Goal: Task Accomplishment & Management: Complete application form

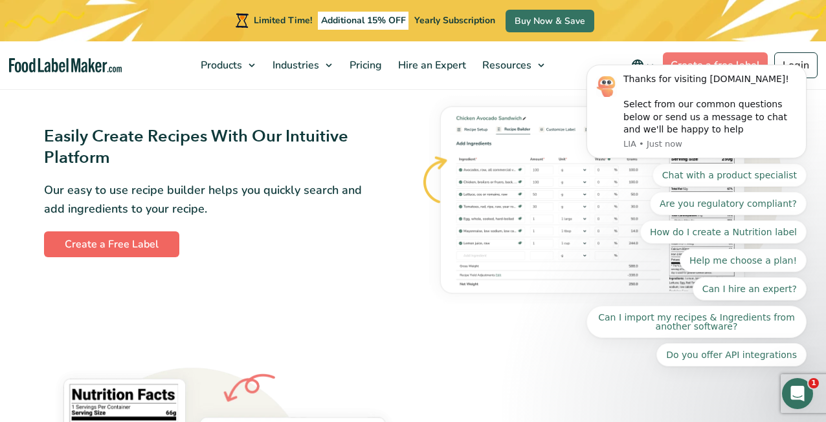
click at [149, 247] on link "Create a Free Label" at bounding box center [111, 245] width 135 height 26
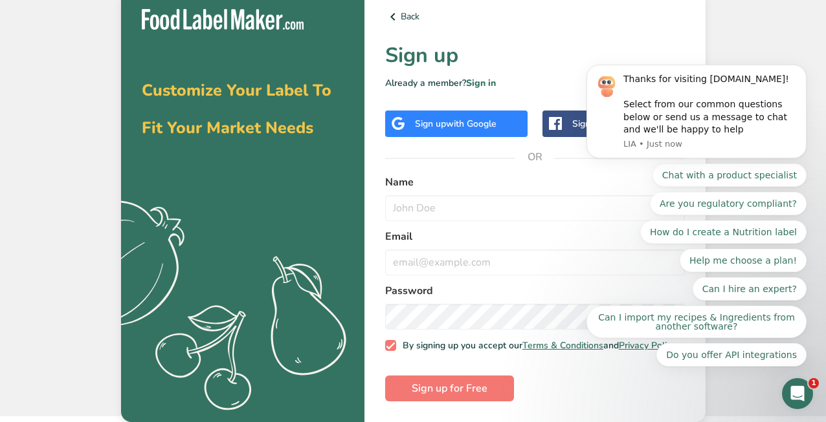
scroll to position [11, 0]
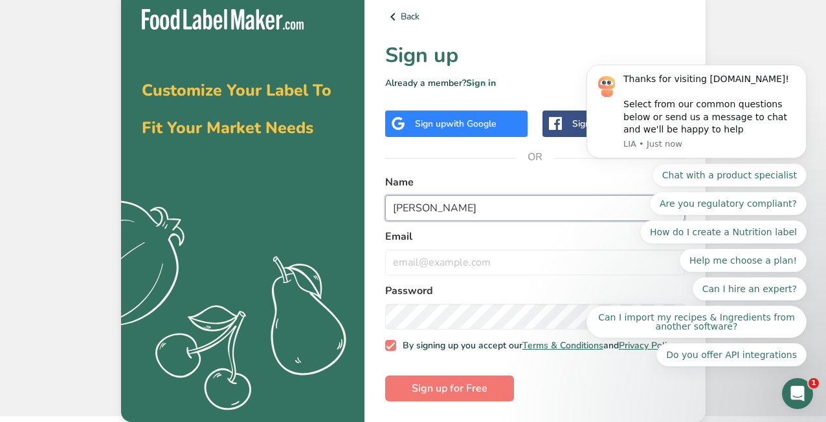
type input "[PERSON_NAME]"
click at [548, 236] on label "Email" at bounding box center [535, 237] width 300 height 16
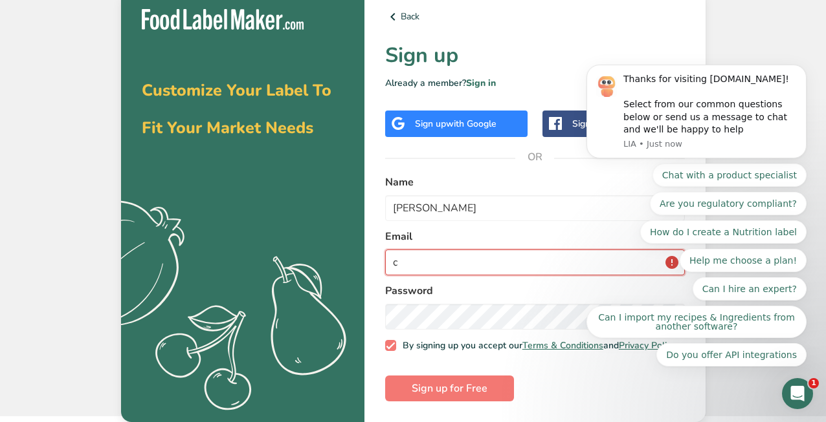
type input "ca"
type input "caite1990@gmail.com"
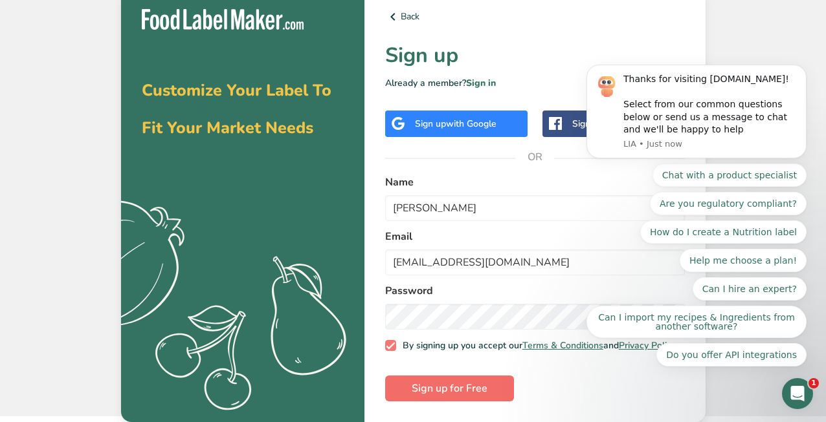
click at [459, 384] on span "Sign up for Free" at bounding box center [449, 389] width 76 height 16
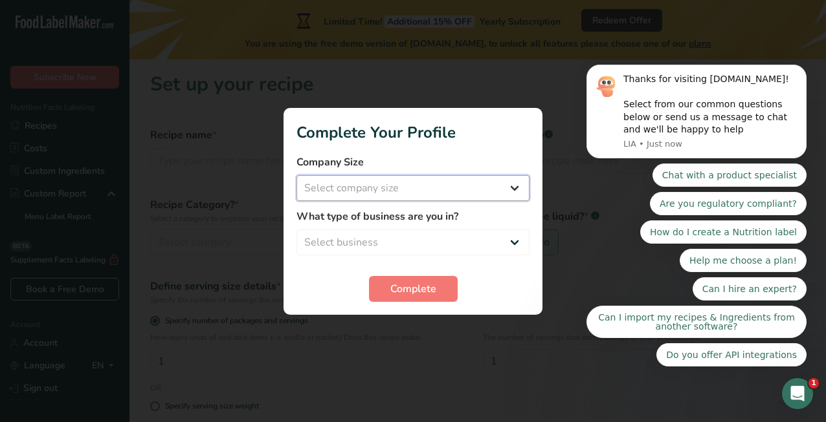
select select "1"
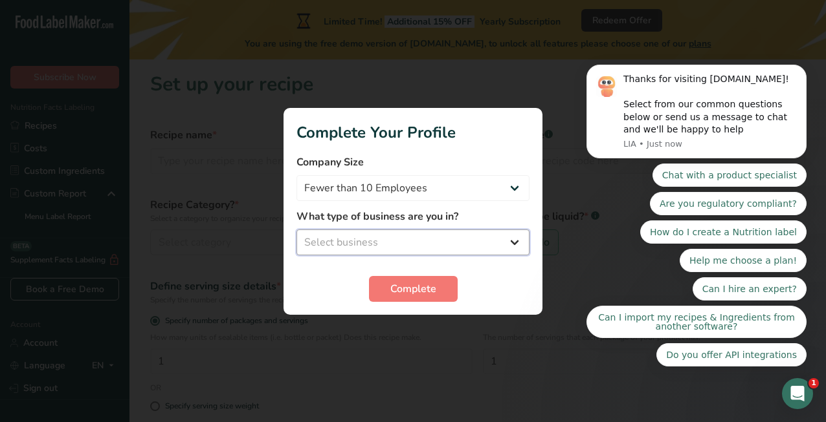
select select "3"
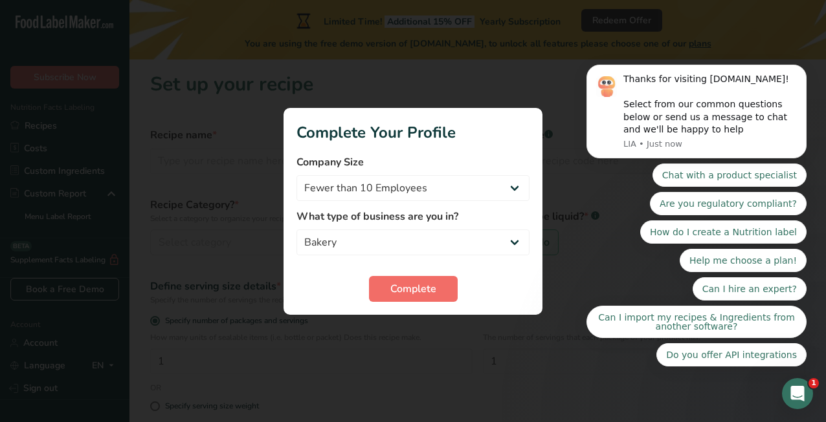
click at [410, 287] on span "Complete" at bounding box center [413, 289] width 46 height 16
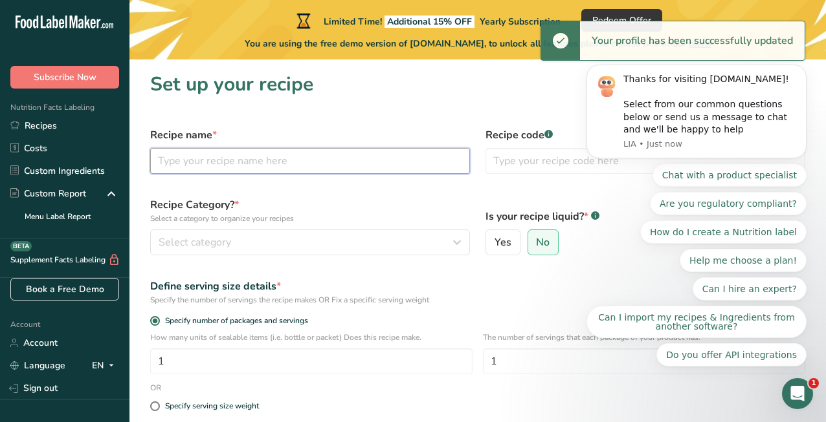
click at [325, 164] on input "text" at bounding box center [310, 161] width 320 height 26
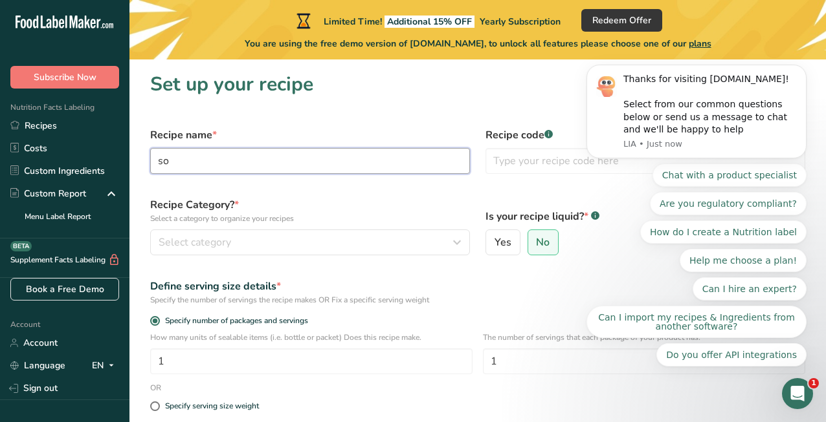
type input "s"
type input "Sourdough Bread"
click at [313, 239] on div "Select category" at bounding box center [306, 243] width 295 height 16
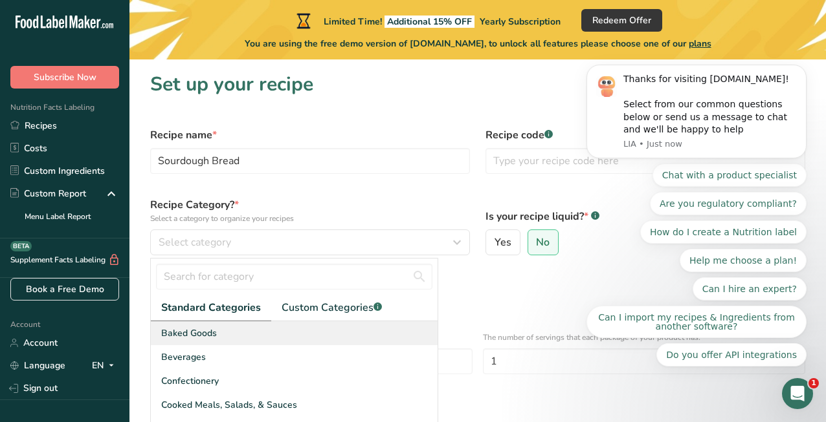
click at [270, 332] on div "Baked Goods" at bounding box center [294, 334] width 287 height 24
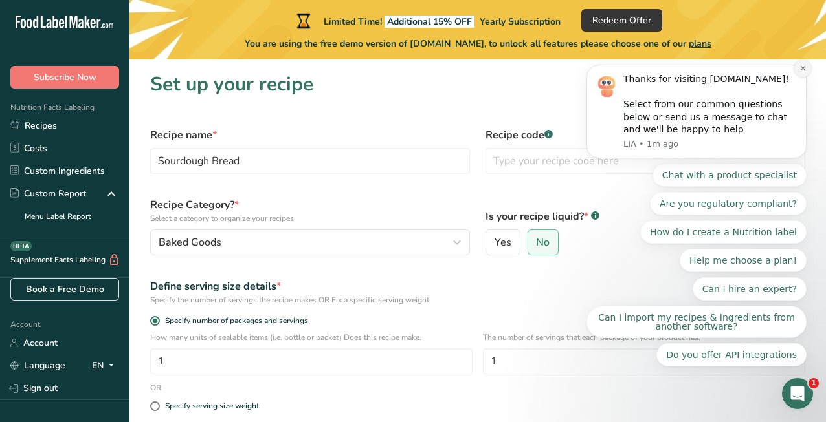
click at [801, 70] on icon "Dismiss notification" at bounding box center [802, 68] width 7 height 7
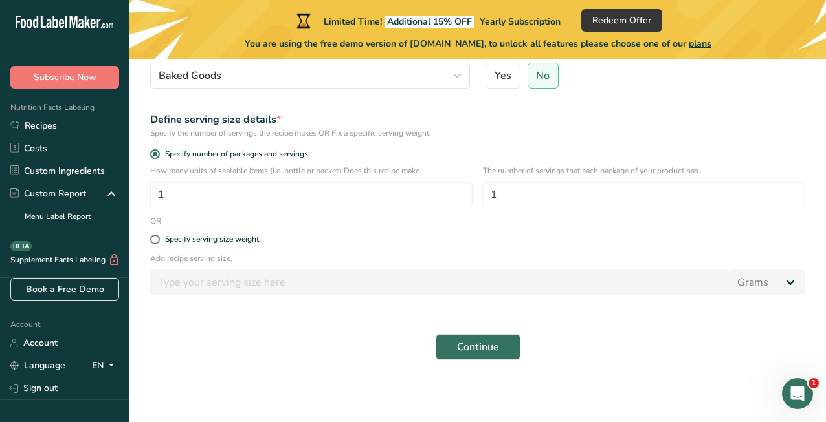
scroll to position [167, 0]
click at [54, 146] on link "Costs" at bounding box center [64, 148] width 129 height 23
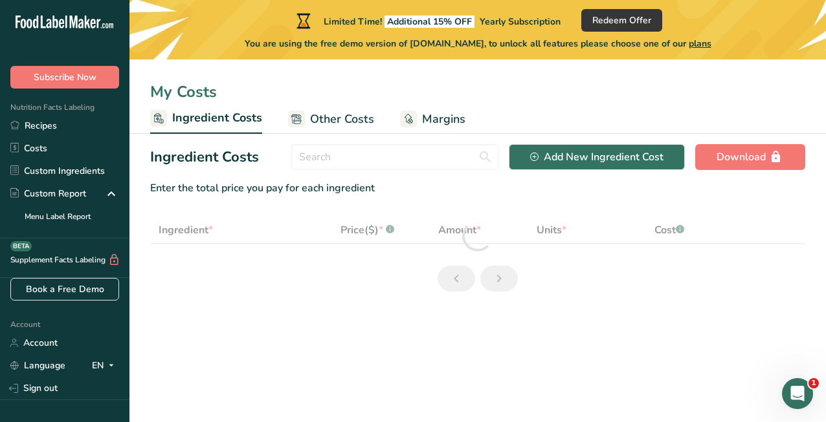
select select "1"
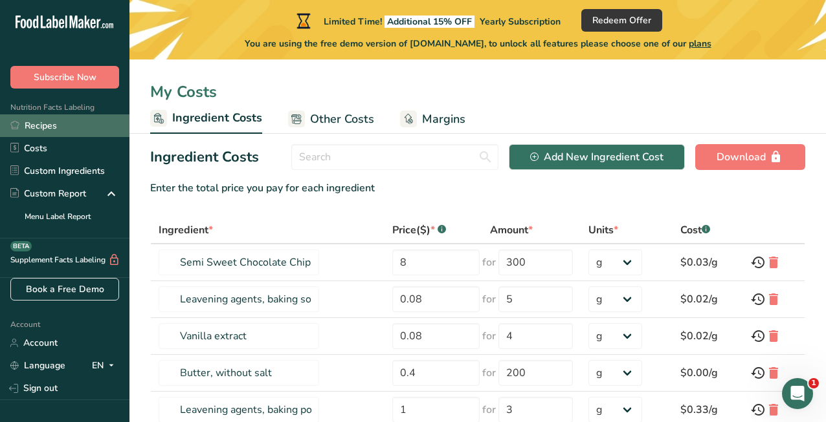
click at [91, 131] on link "Recipes" at bounding box center [64, 126] width 129 height 23
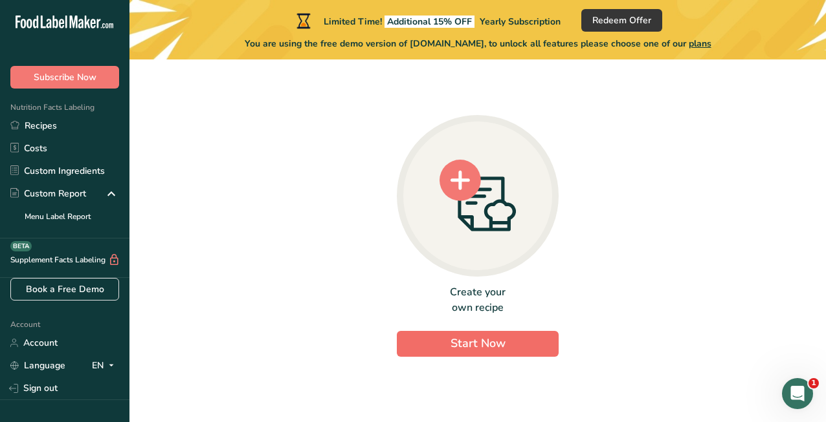
click at [433, 349] on button "Start Now" at bounding box center [478, 344] width 162 height 26
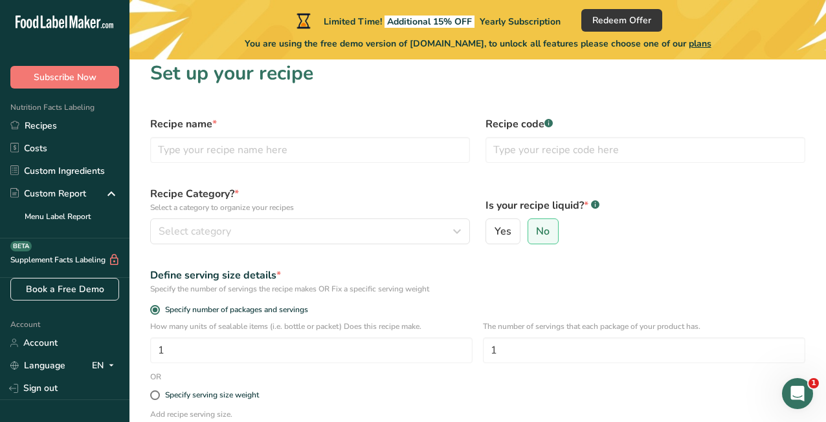
scroll to position [9, 0]
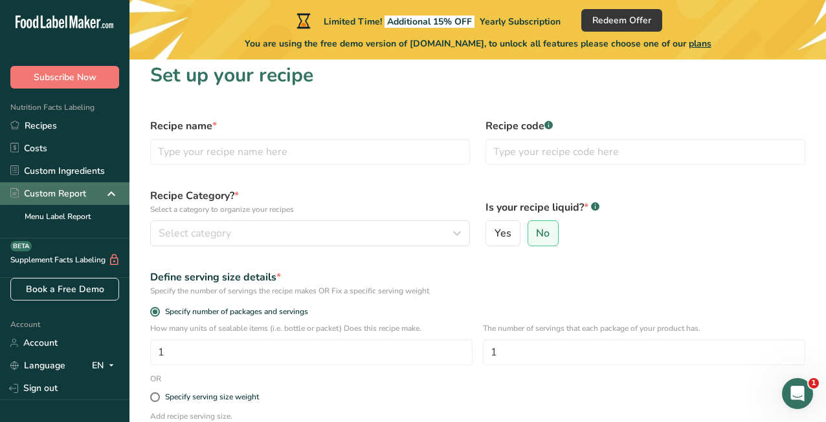
click at [59, 198] on div "Custom Report" at bounding box center [48, 194] width 76 height 14
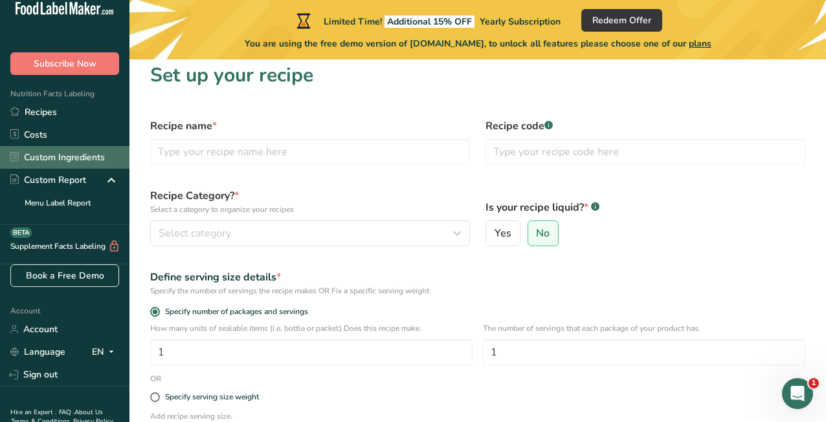
scroll to position [14, 0]
click at [54, 157] on link "Custom Ingredients" at bounding box center [64, 157] width 129 height 23
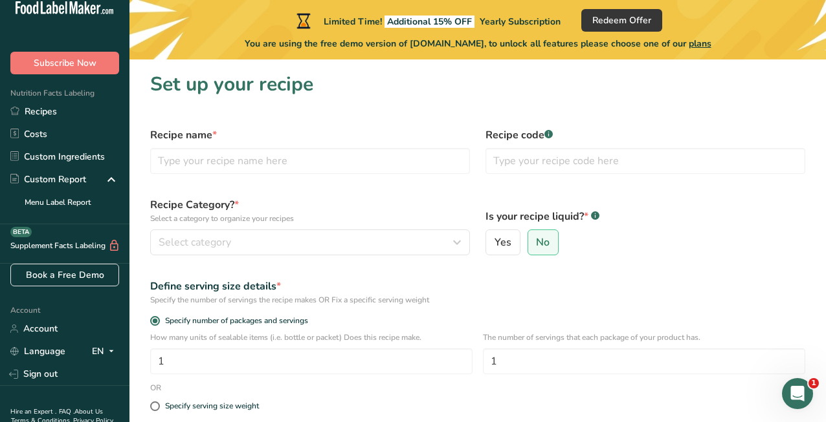
scroll to position [9, 0]
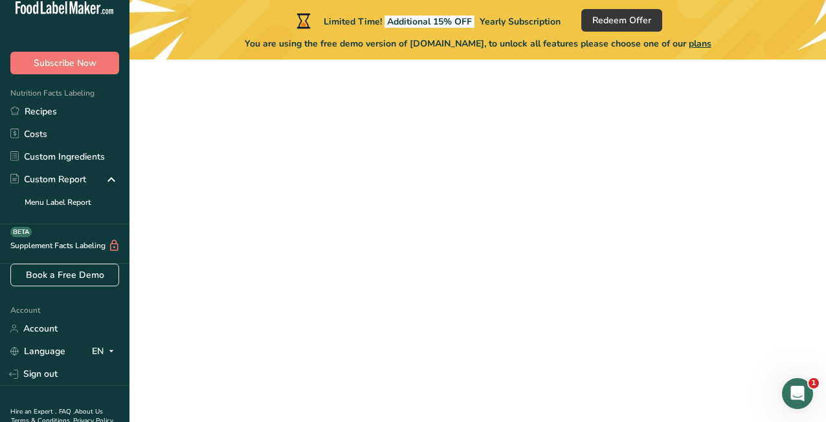
select select "1"
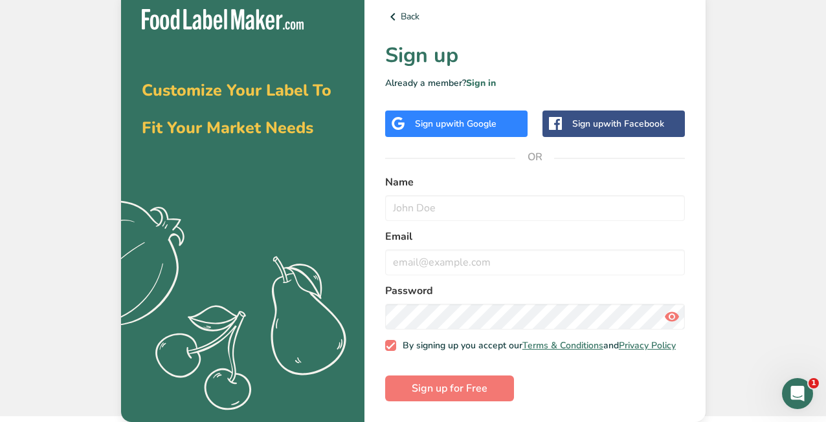
scroll to position [11, 0]
